Goal: Information Seeking & Learning: Understand process/instructions

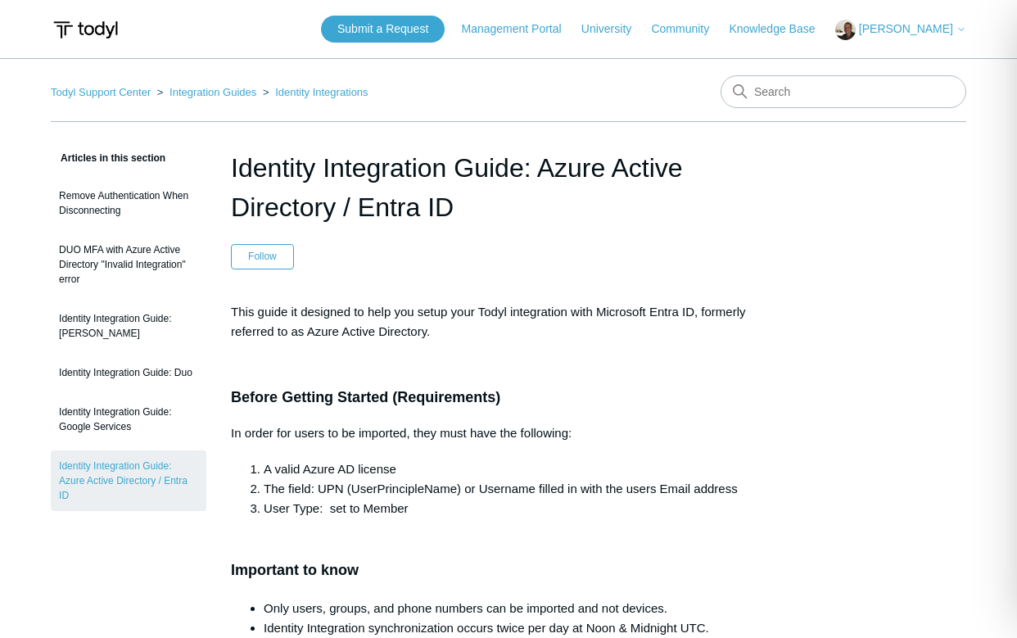
scroll to position [3224, 0]
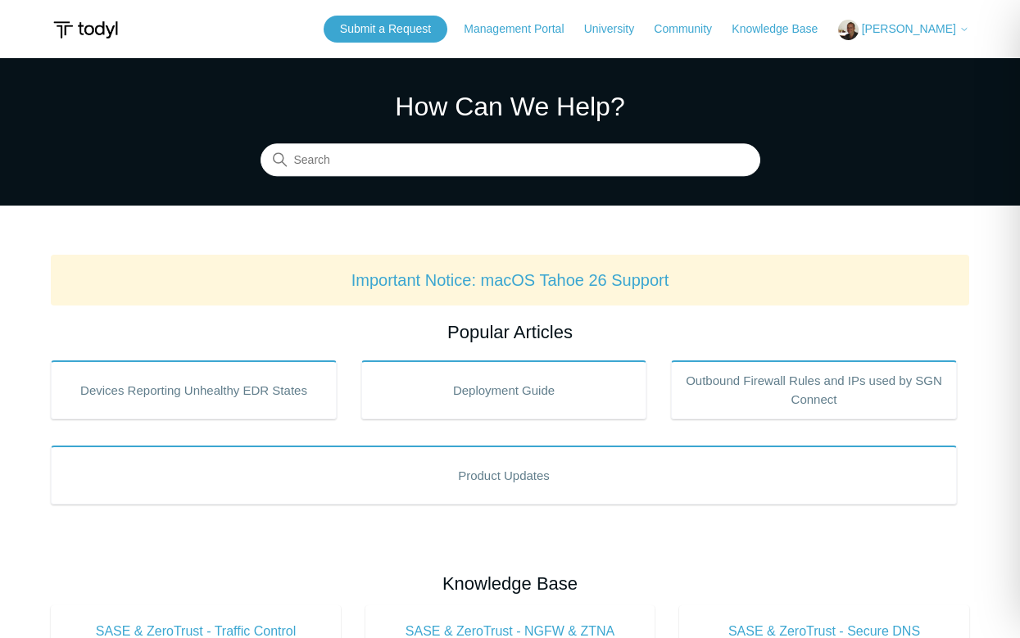
click at [102, 165] on section "How Can We Help? Search" at bounding box center [510, 131] width 1020 height 147
click at [903, 34] on span "[PERSON_NAME]" at bounding box center [908, 28] width 94 height 13
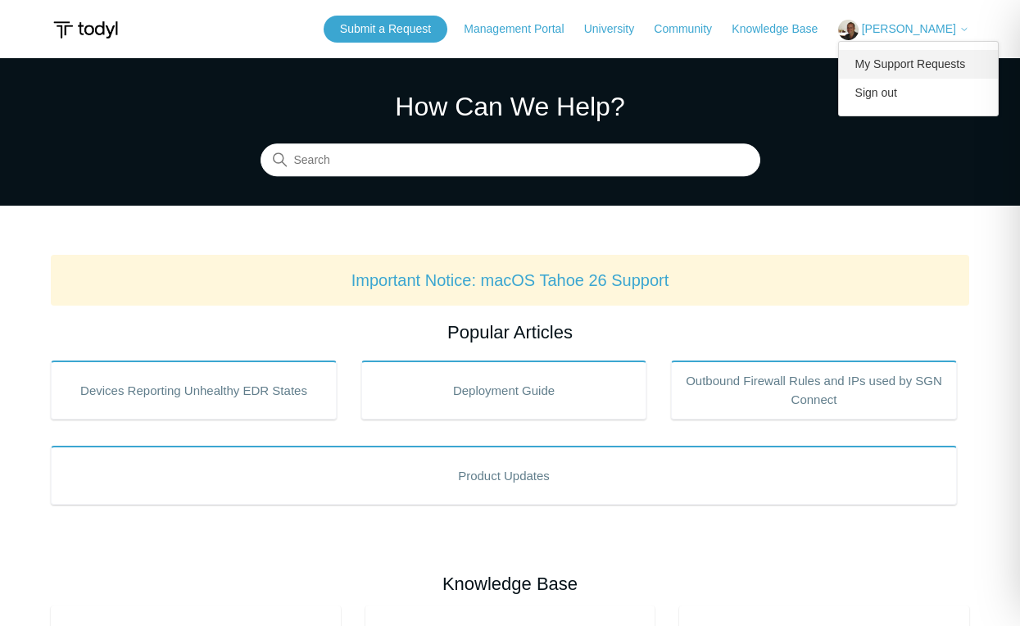
click at [896, 60] on link "My Support Requests" at bounding box center [919, 64] width 160 height 29
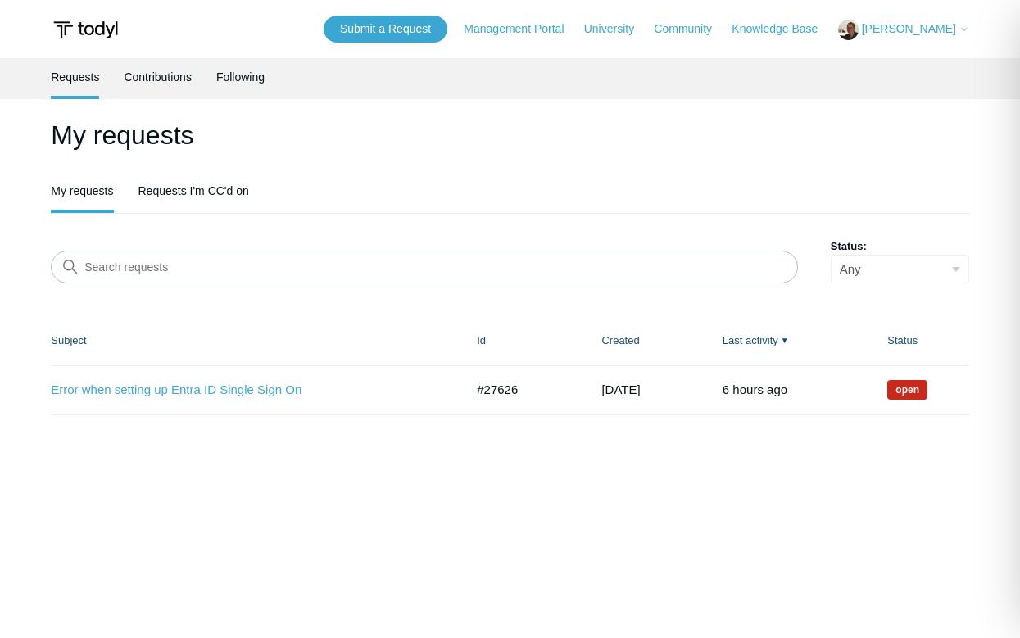
click at [102, 506] on main "Requests Contributions Following My requests My requests Requests I'm CC'd on S…" at bounding box center [510, 345] width 1020 height 574
click at [153, 393] on link "Error when setting up Entra ID Single Sign On" at bounding box center [245, 390] width 389 height 19
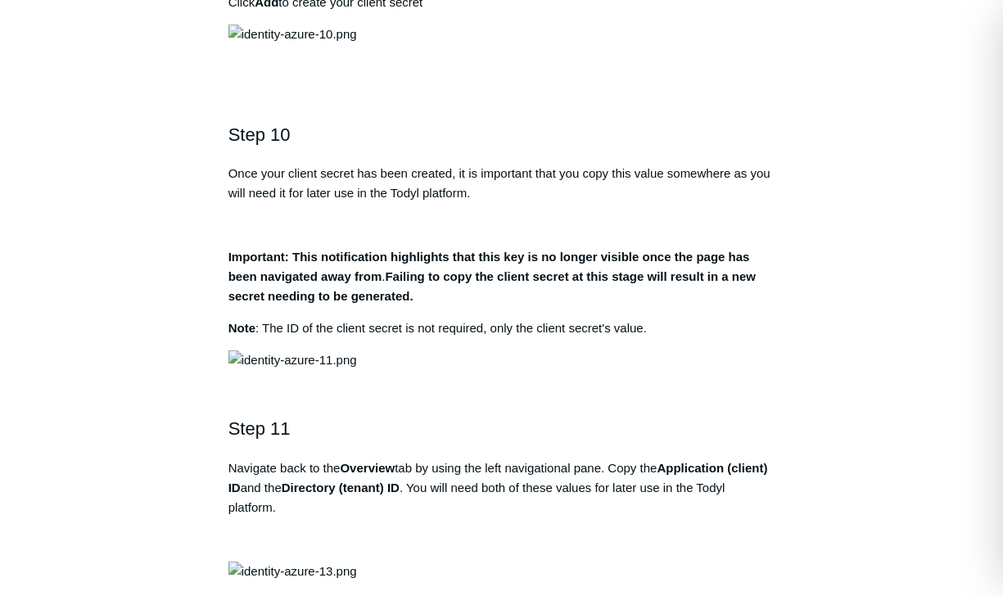
scroll to position [3259, 0]
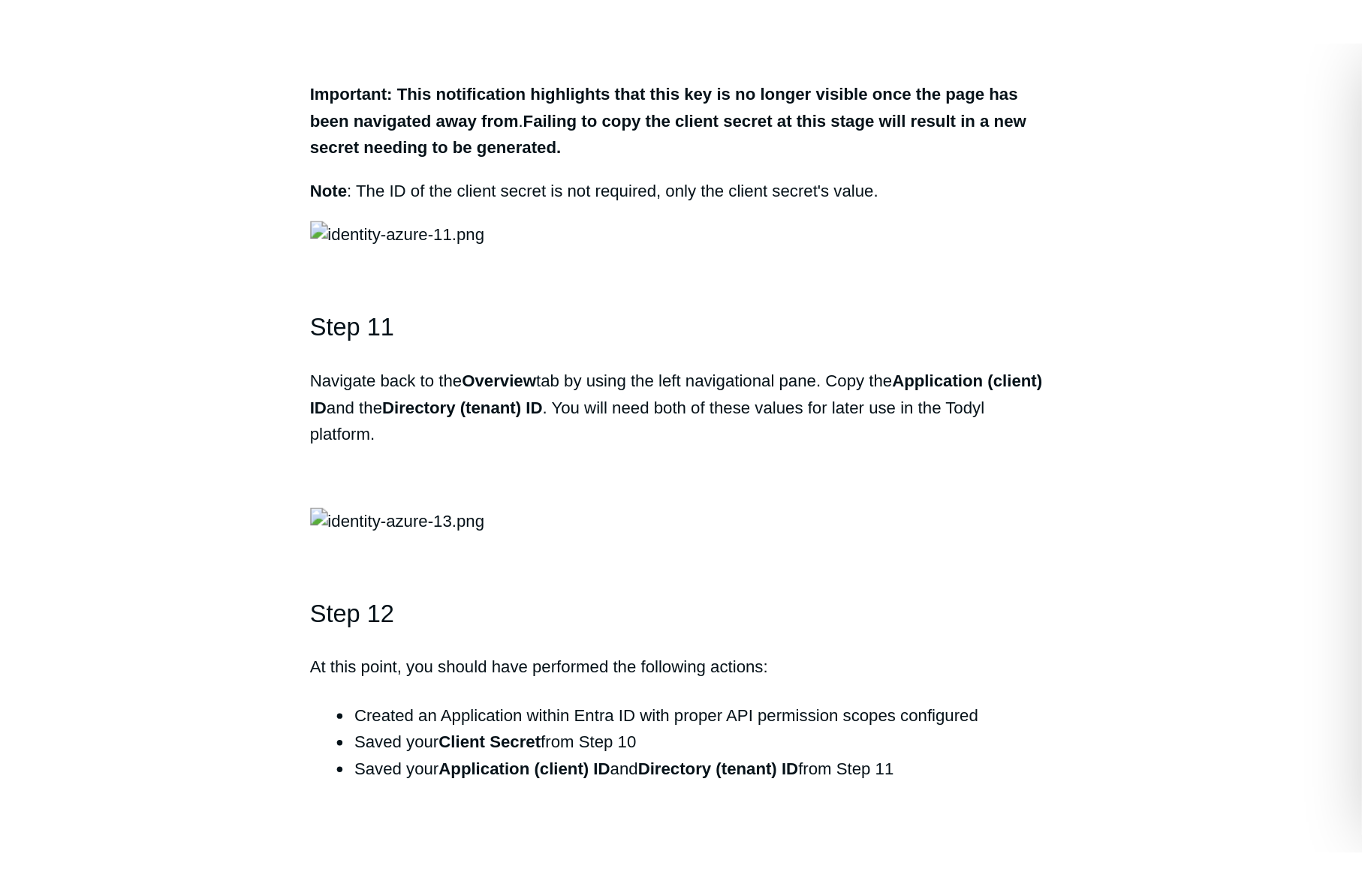
scroll to position [3084, 0]
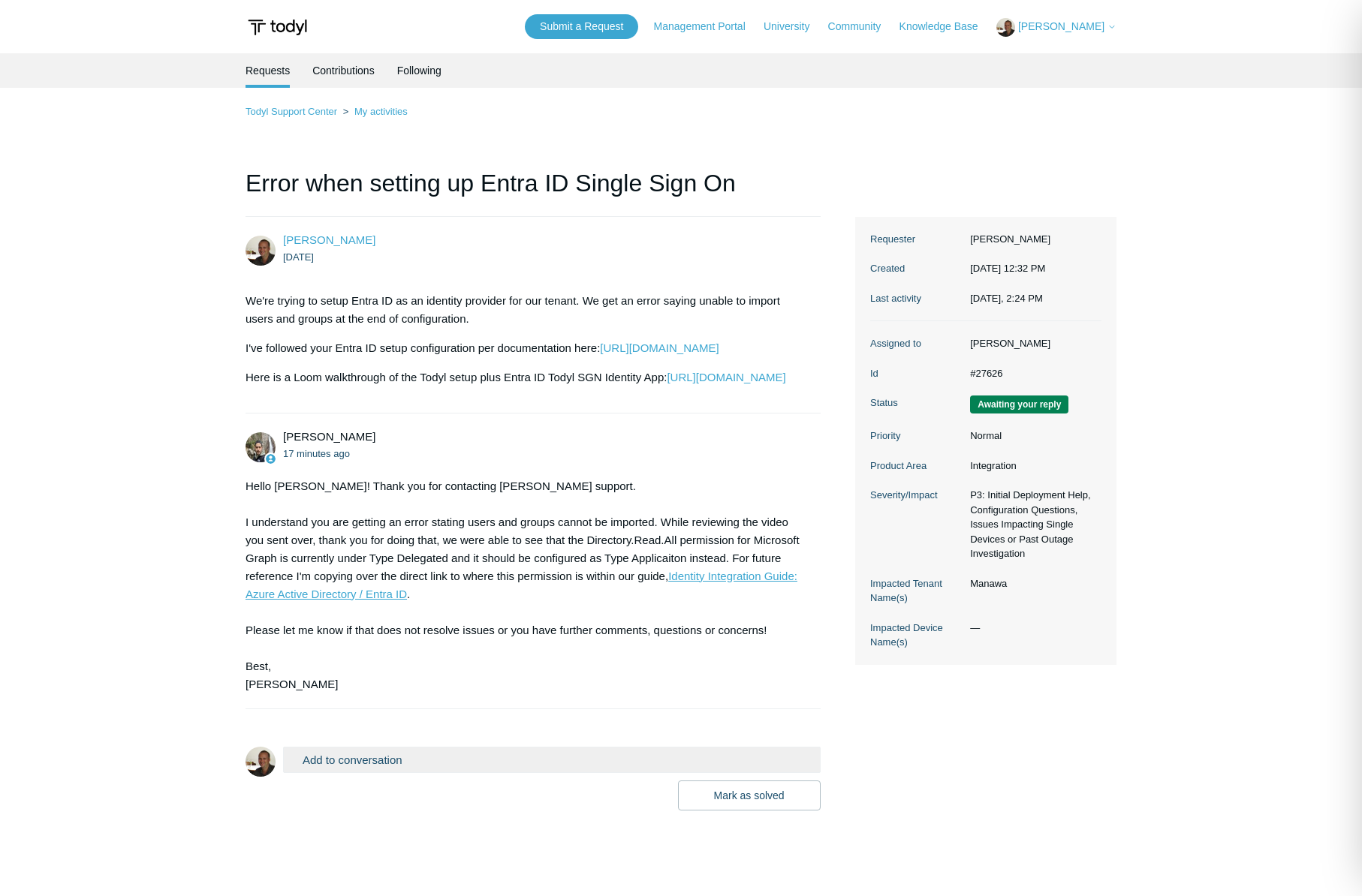
click at [388, 600] on link "Identity Integration Guide: Azure Active Directory / Entra ID" at bounding box center [522, 585] width 552 height 31
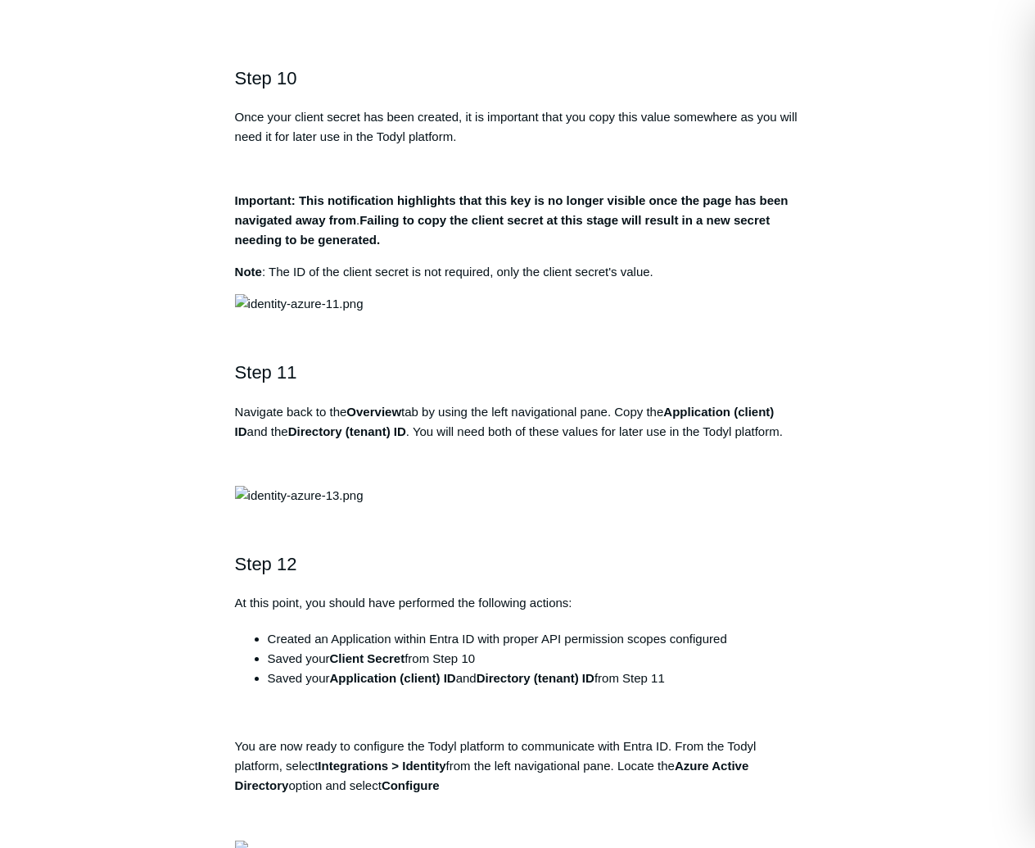
scroll to position [3033, 0]
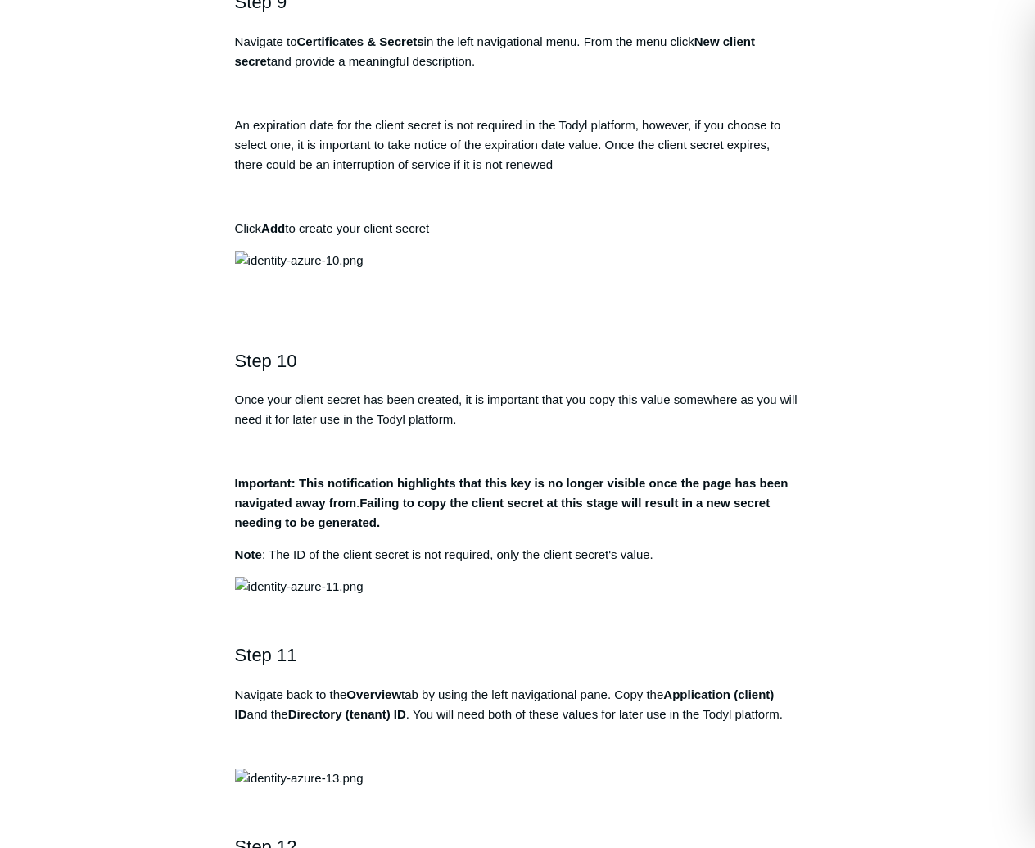
drag, startPoint x: 235, startPoint y: 612, endPoint x: 445, endPoint y: 646, distance: 213.3
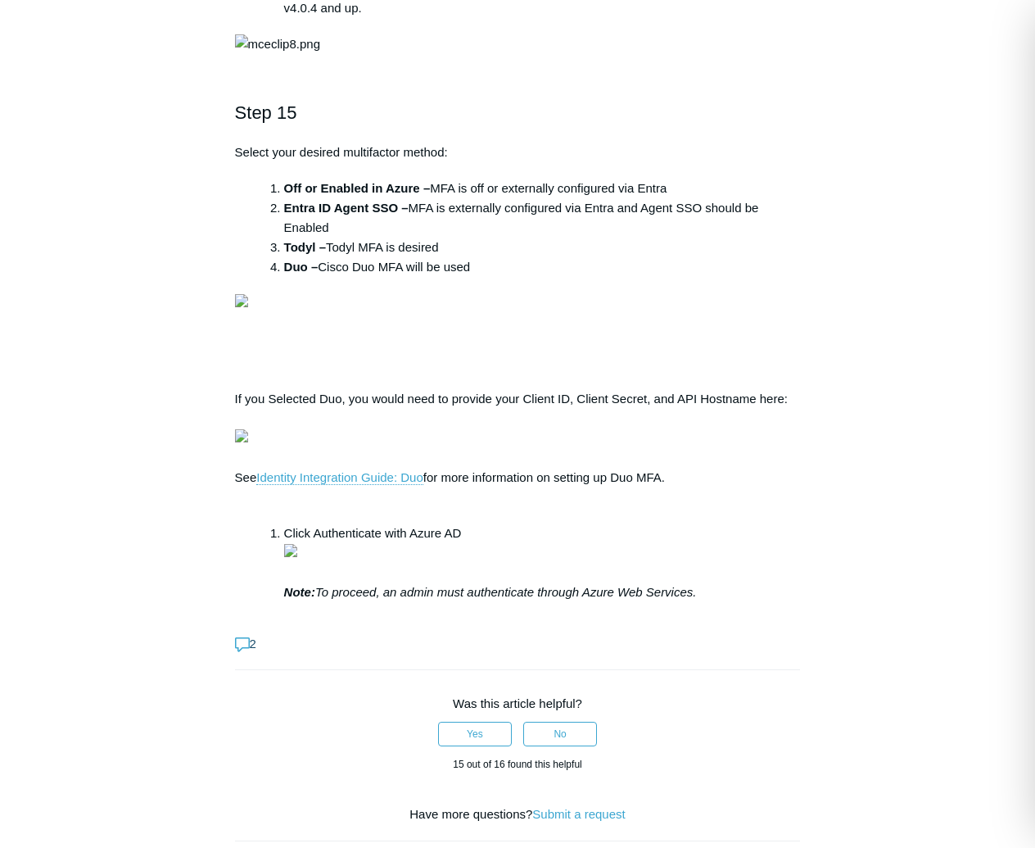
scroll to position [4719, 0]
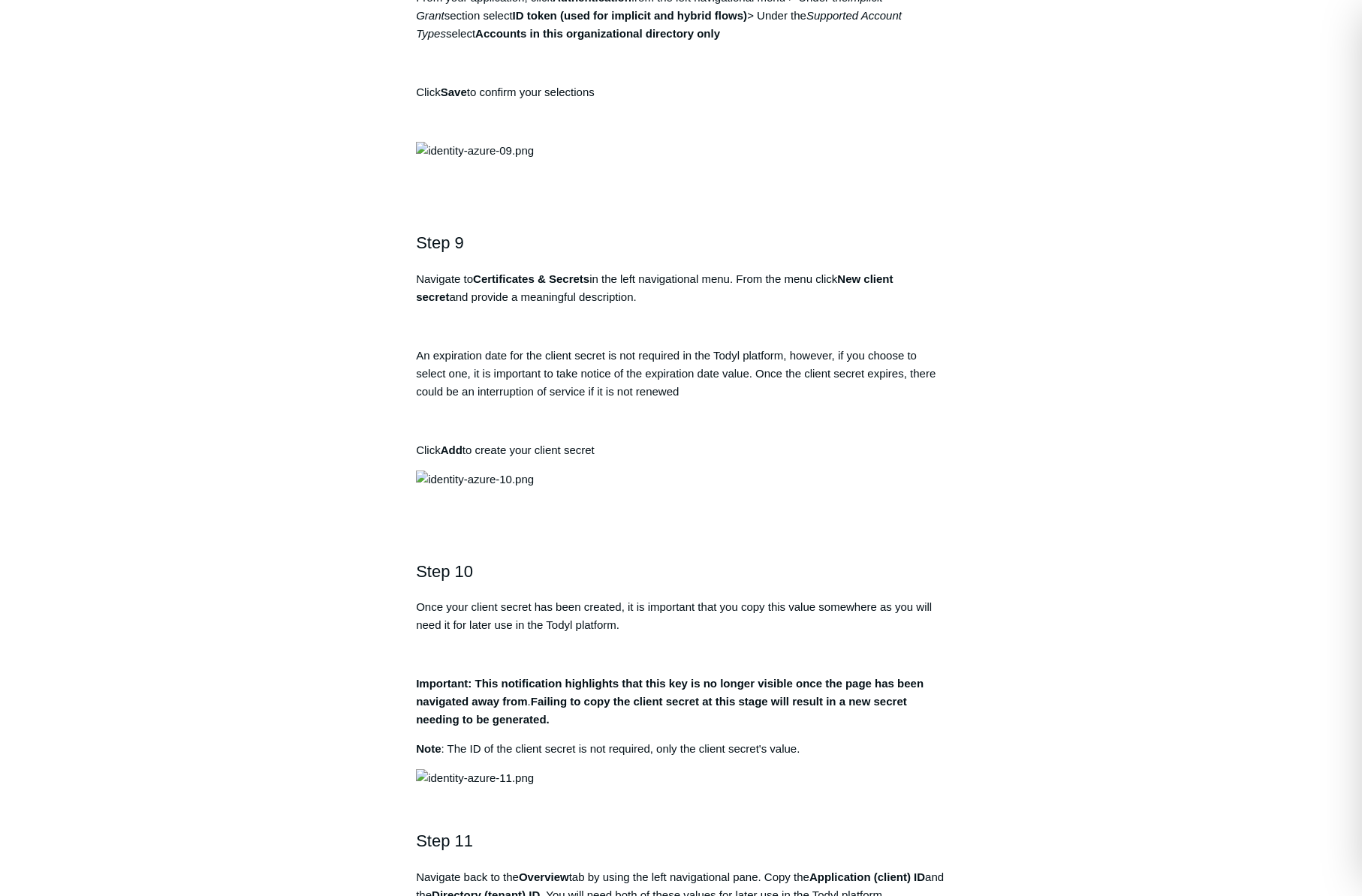
scroll to position [2915, 0]
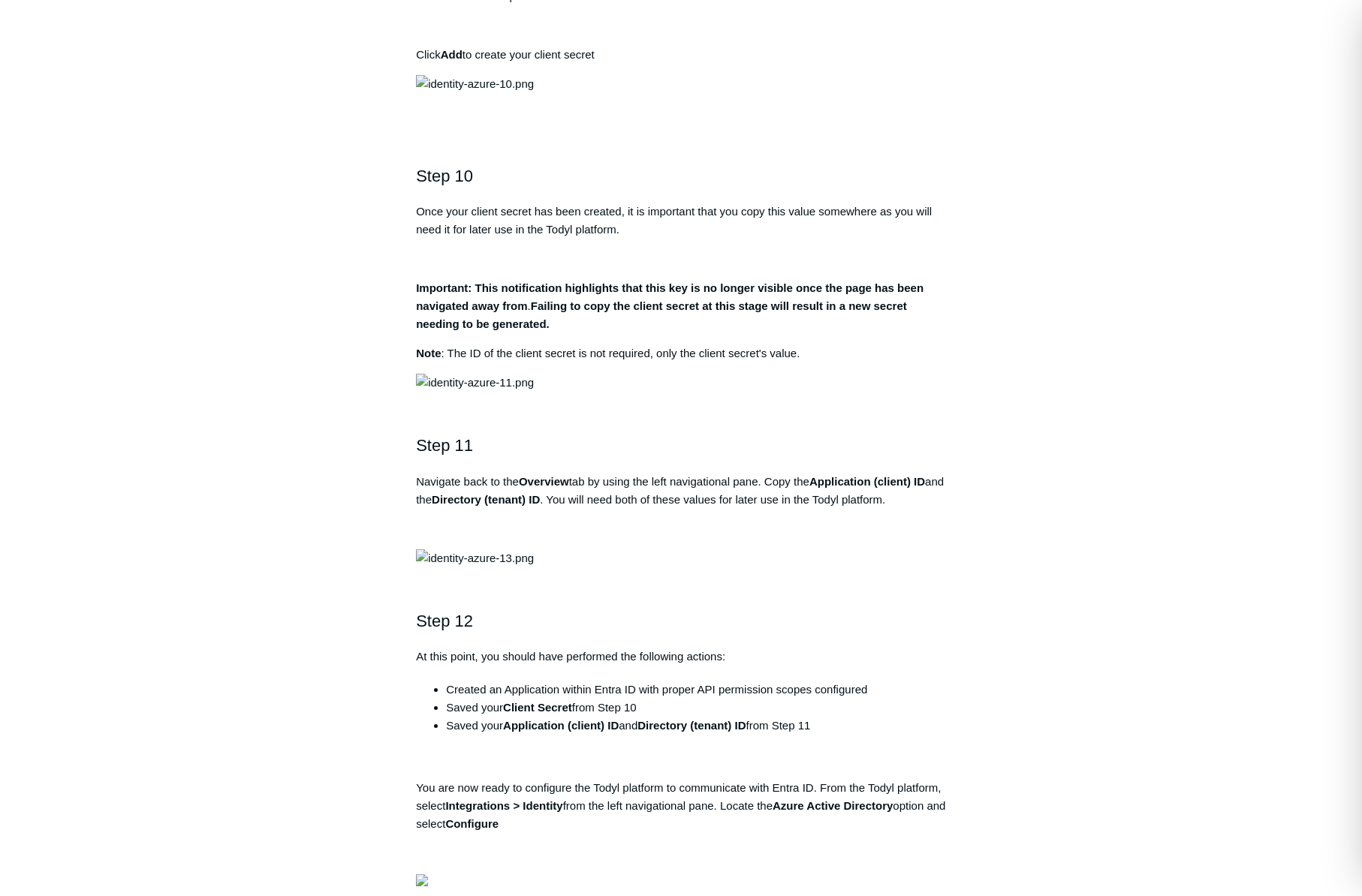
drag, startPoint x: 676, startPoint y: 429, endPoint x: 485, endPoint y: 425, distance: 191.0
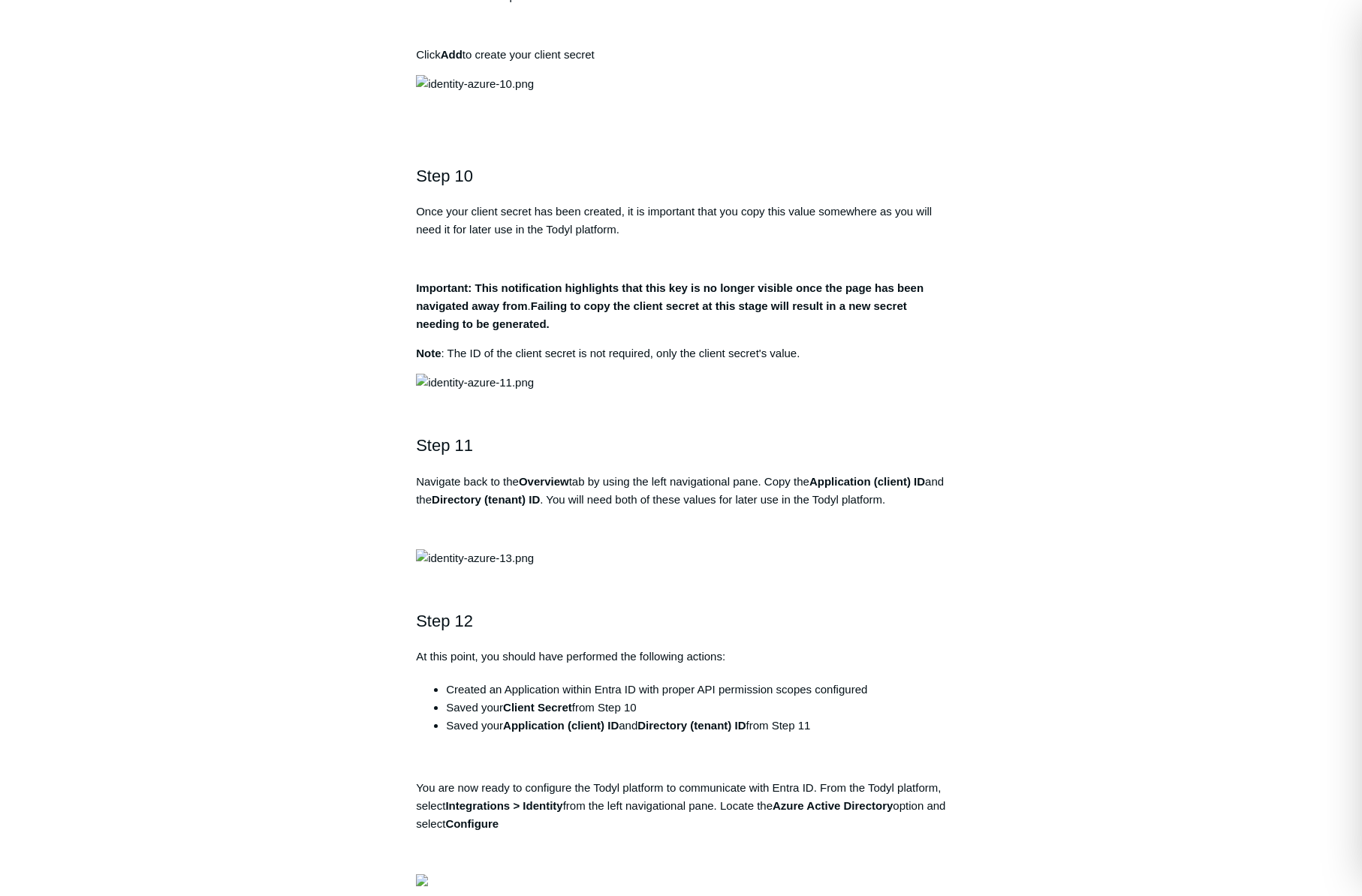
click at [365, 480] on aside "Articles in this section Remove Authentication When Disconnecting DUO MFA with …" at bounding box center [319, 135] width 148 height 5829
drag, startPoint x: 511, startPoint y: 429, endPoint x: 722, endPoint y: 436, distance: 211.1
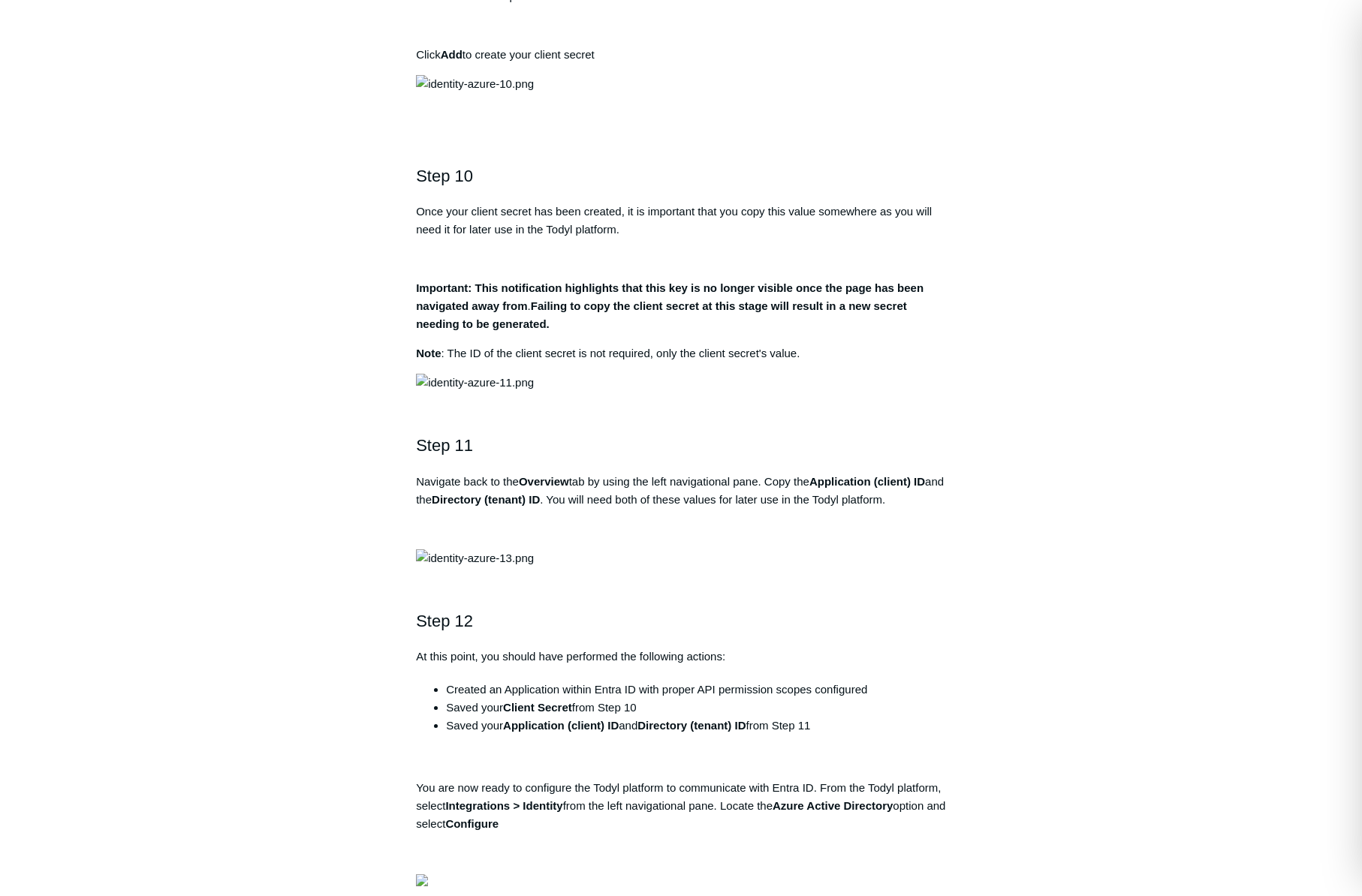
drag, startPoint x: 758, startPoint y: 429, endPoint x: 445, endPoint y: 424, distance: 313.0
drag, startPoint x: 412, startPoint y: 462, endPoint x: 540, endPoint y: 488, distance: 130.6
click at [540, 488] on article "Identity Integration Guide: Azure Active Directory / Entra ID Follow Not yet fo…" at bounding box center [680, 142] width 575 height 5844
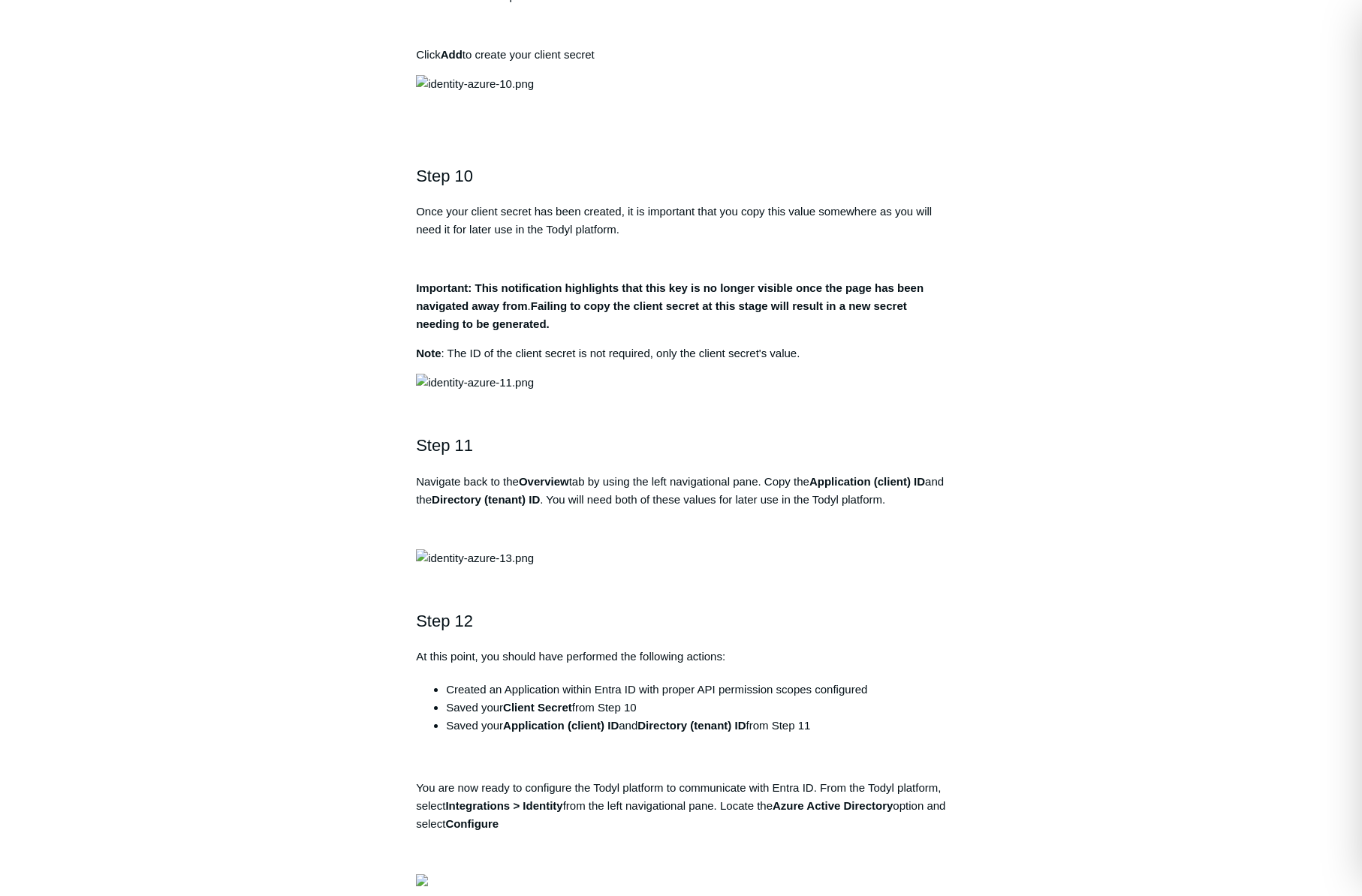
drag, startPoint x: 416, startPoint y: 340, endPoint x: 836, endPoint y: 479, distance: 442.4
copy div "Select the following API Permissions: Delegate Permission: Directory > Director…"
click at [315, 467] on aside "Articles in this section Remove Authentication When Disconnecting DUO MFA with …" at bounding box center [319, 135] width 148 height 5829
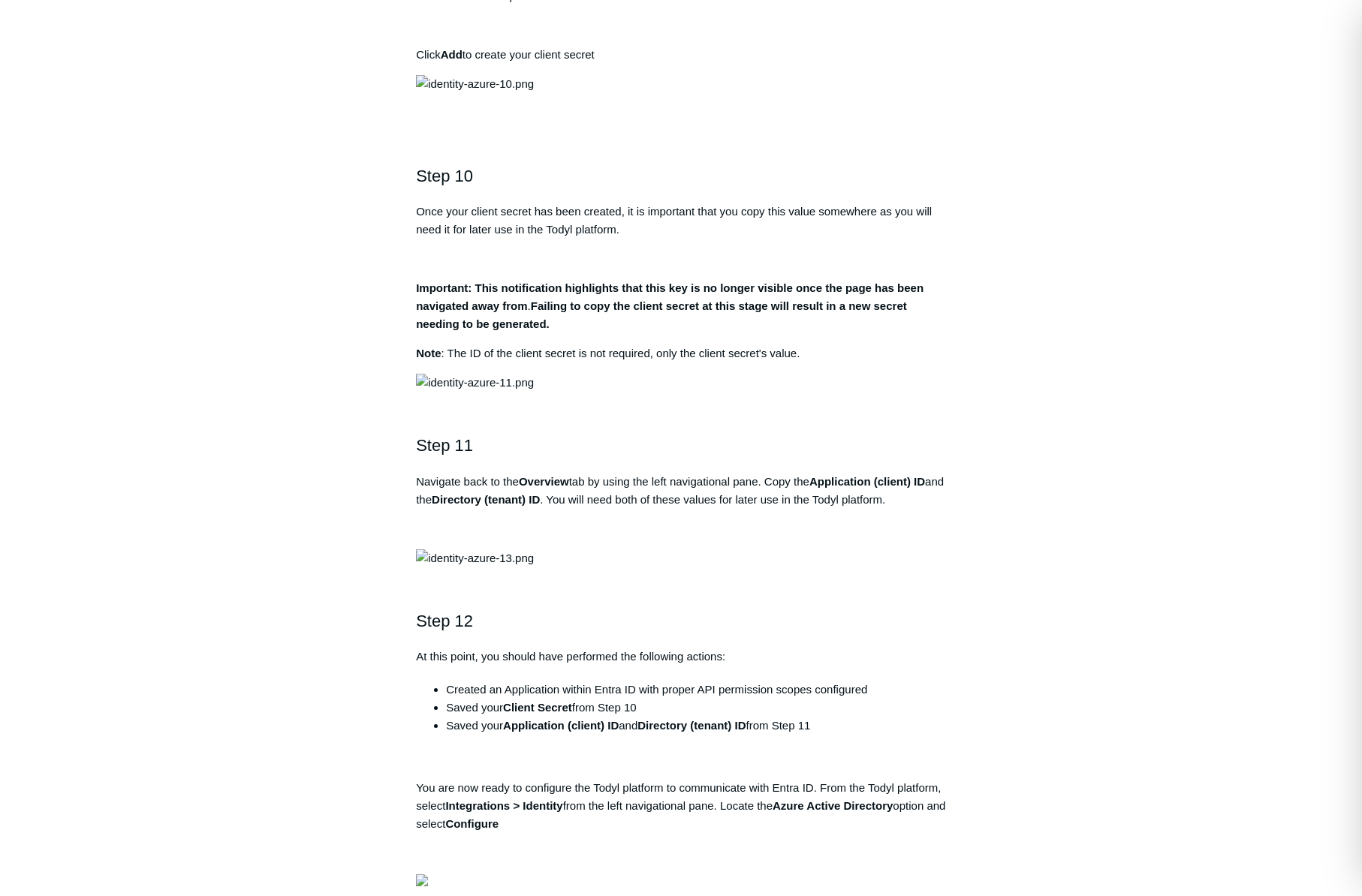
click at [313, 465] on aside "Articles in this section Remove Authentication When Disconnecting DUO MFA with …" at bounding box center [319, 135] width 148 height 5829
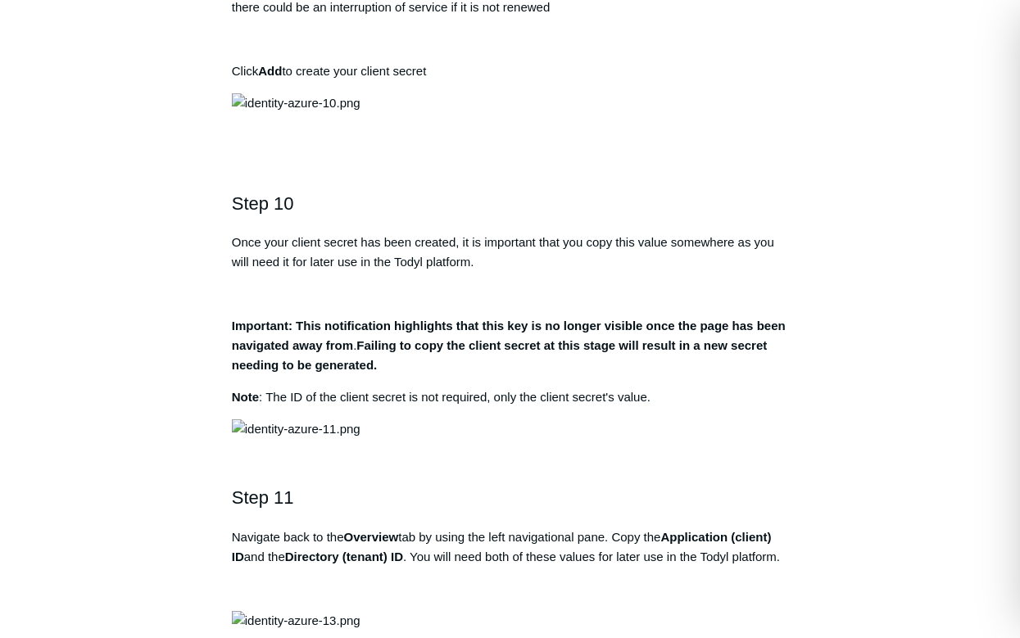
scroll to position [3211, 0]
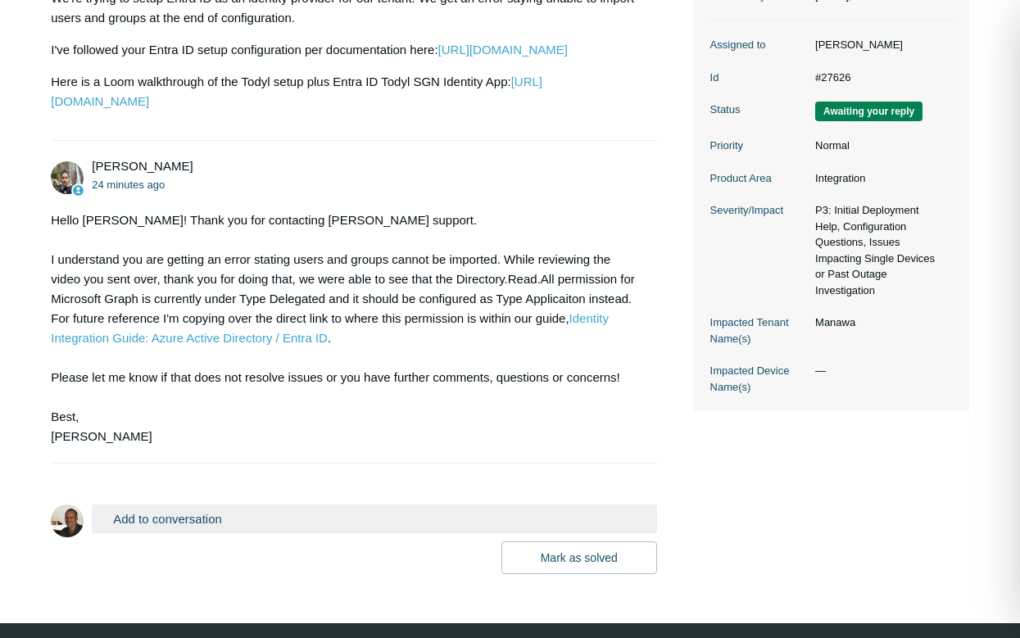
scroll to position [420, 0]
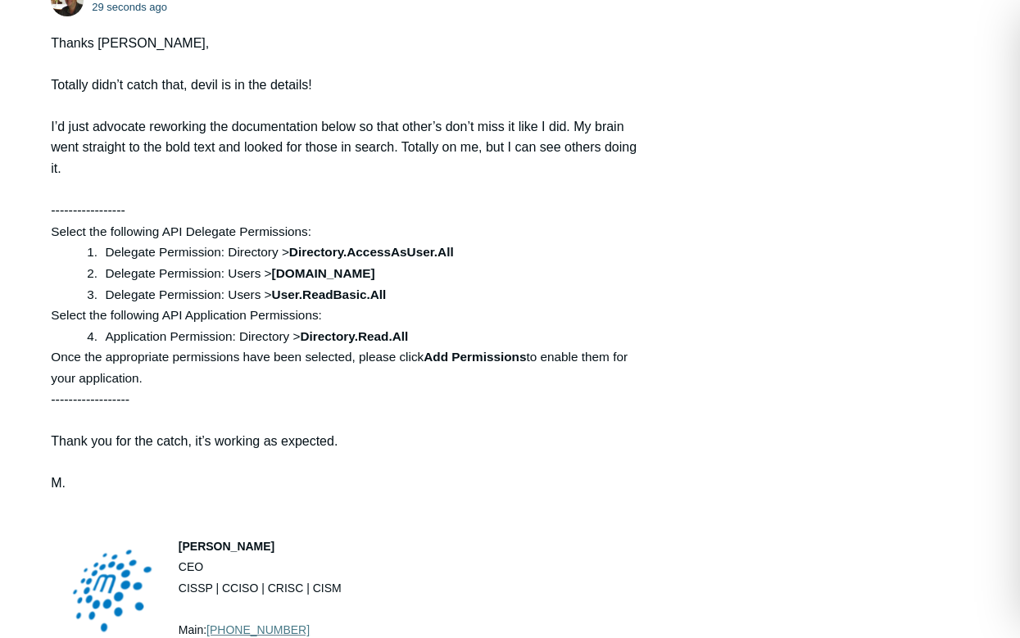
scroll to position [748, 0]
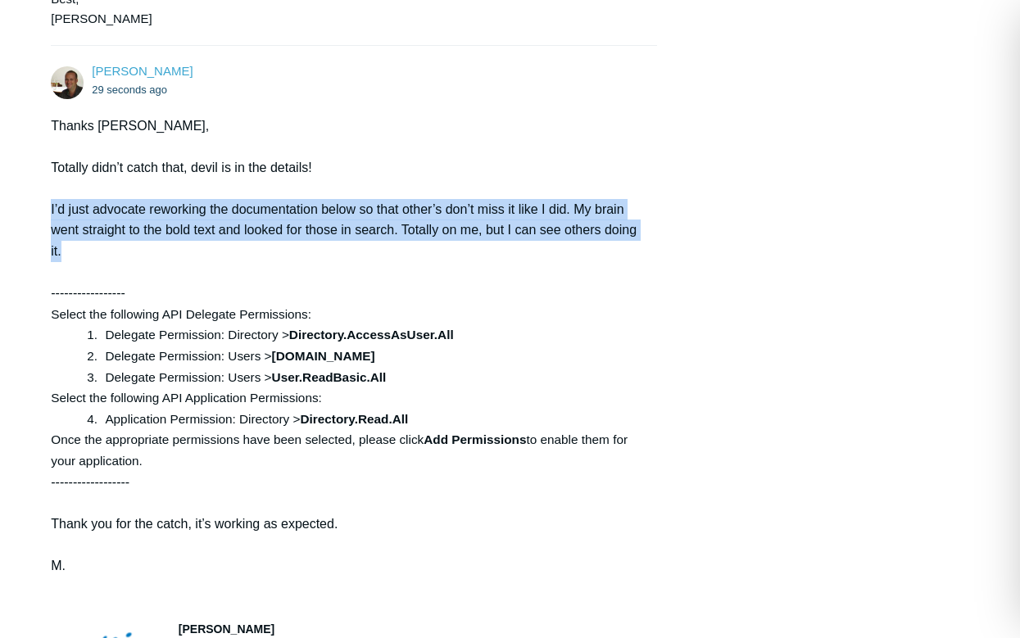
drag, startPoint x: 56, startPoint y: 250, endPoint x: 237, endPoint y: 293, distance: 186.1
click at [237, 293] on main "Requests Contributions Following Todyl Support Center My activities Error when …" at bounding box center [510, 300] width 1020 height 1981
click at [237, 262] on p "I’d just advocate reworking the documentation below so that other’s don’t miss …" at bounding box center [346, 230] width 590 height 63
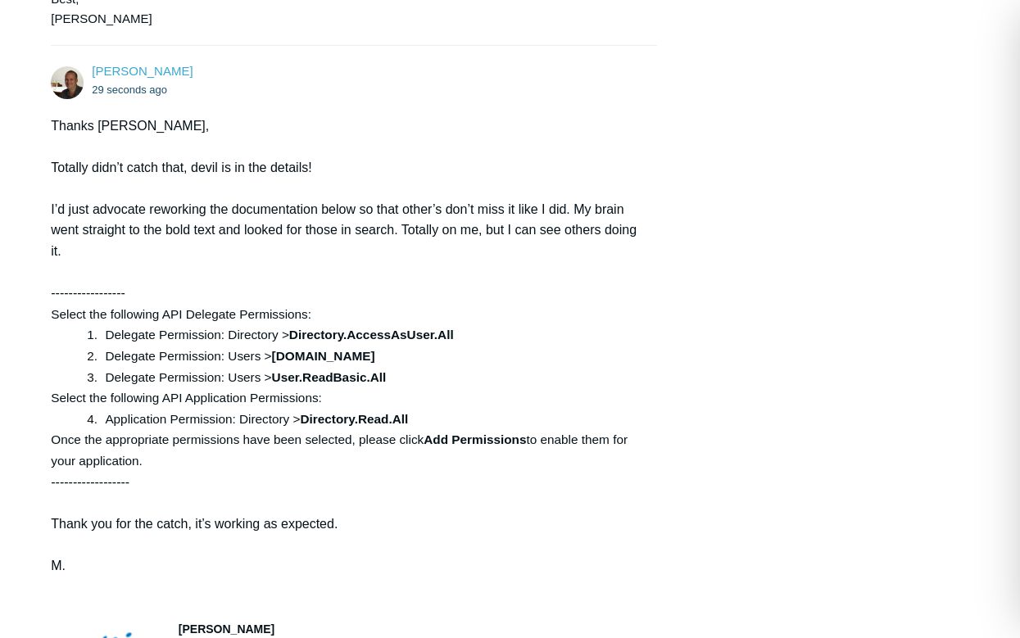
drag, startPoint x: 229, startPoint y: 296, endPoint x: 284, endPoint y: 293, distance: 54.9
click at [284, 262] on p "I’d just advocate reworking the documentation below so that other’s don’t miss …" at bounding box center [346, 230] width 590 height 63
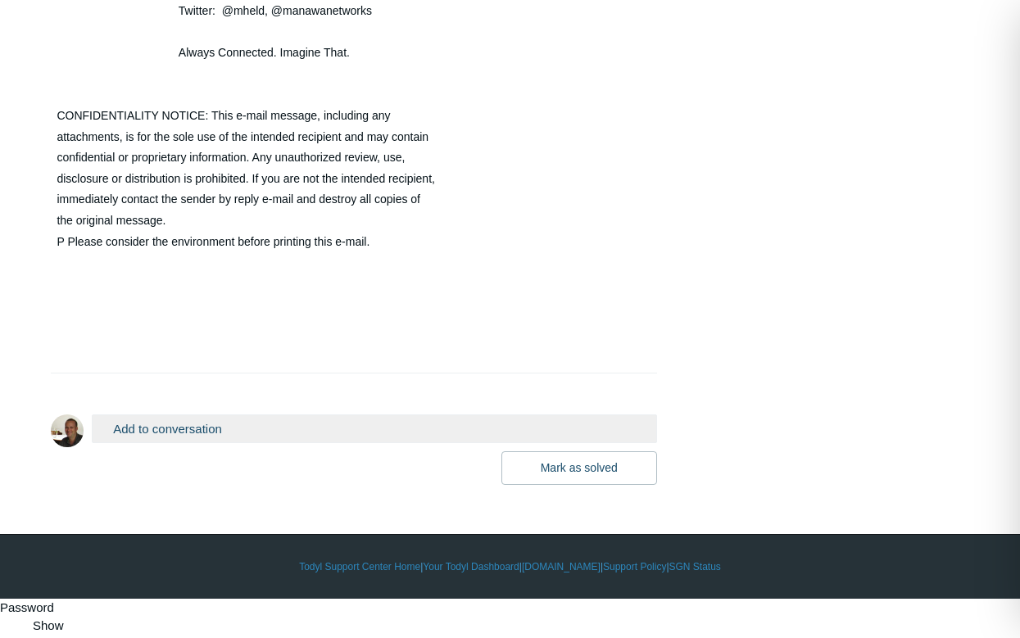
scroll to position [0, 0]
